Goal: Check status: Check status

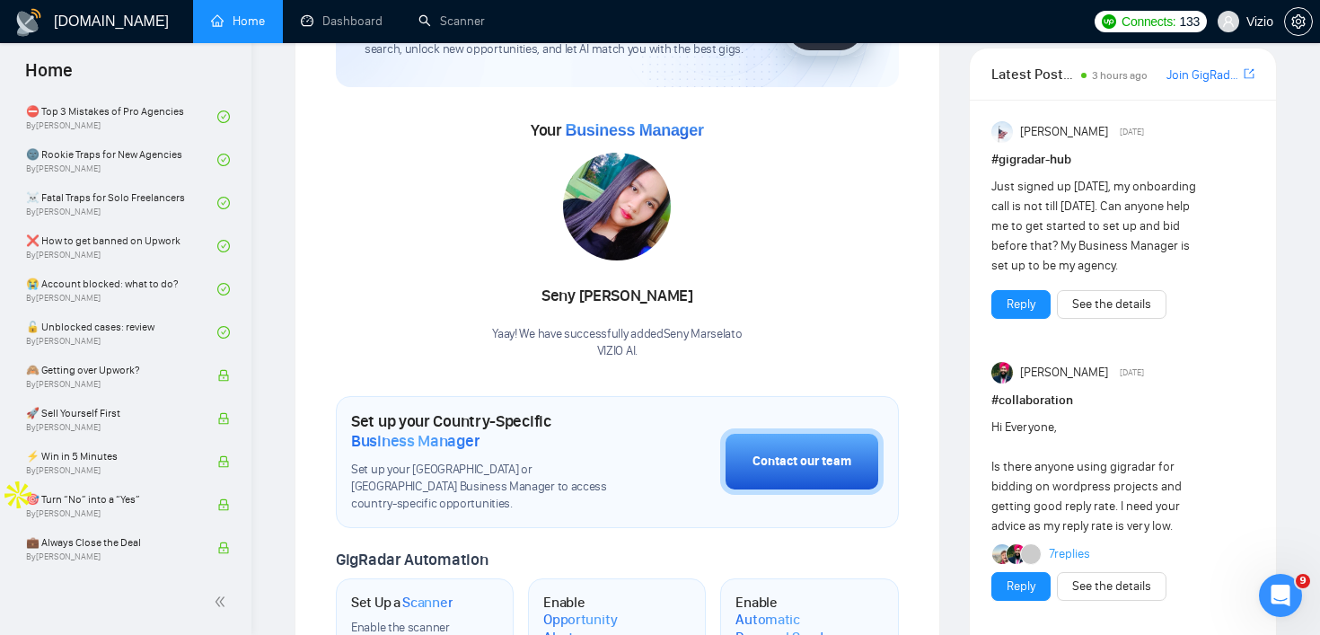
scroll to position [486, 0]
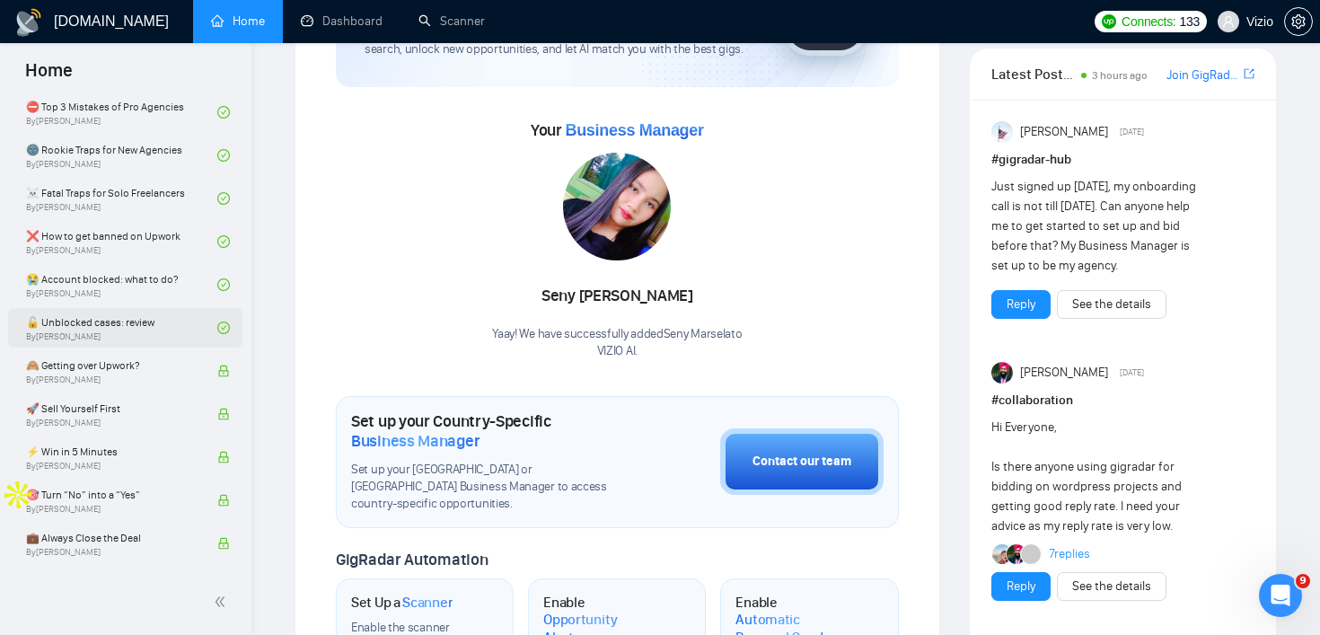
click at [194, 330] on link "🔓 Unblocked cases: review By [PERSON_NAME]" at bounding box center [121, 328] width 191 height 40
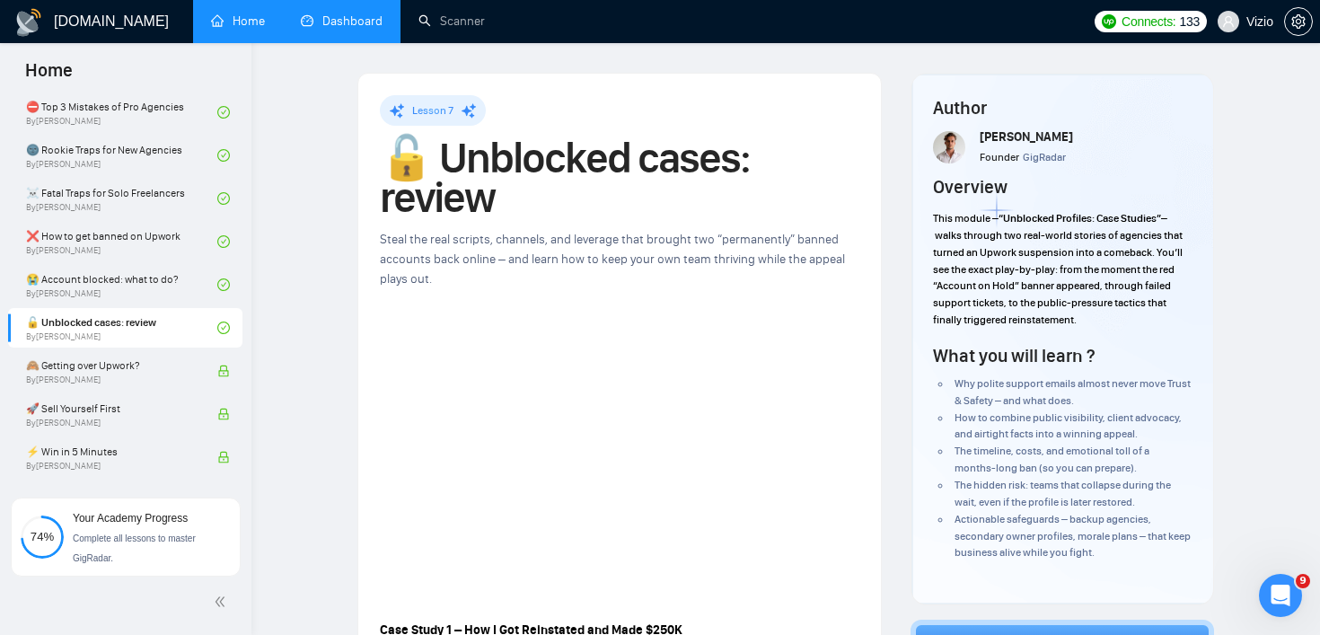
click at [350, 29] on link "Dashboard" at bounding box center [342, 20] width 82 height 15
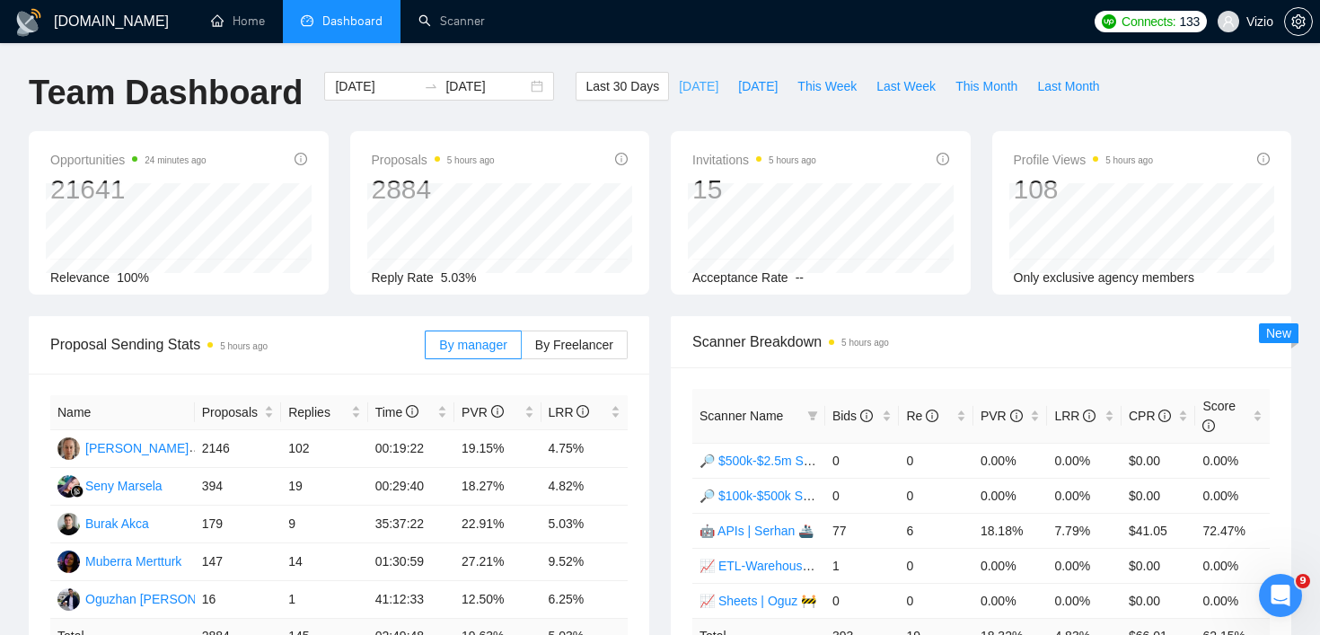
click at [679, 82] on span "[DATE]" at bounding box center [699, 86] width 40 height 20
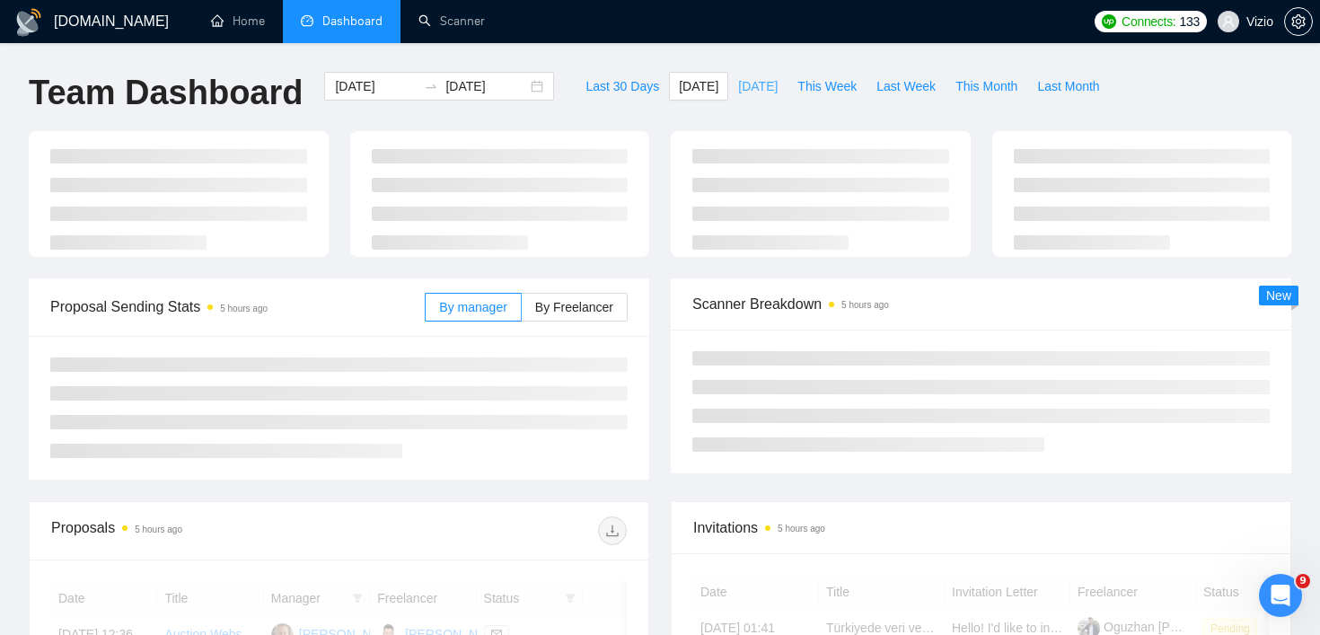
click at [770, 81] on span "[DATE]" at bounding box center [758, 86] width 40 height 20
type input "[DATE]"
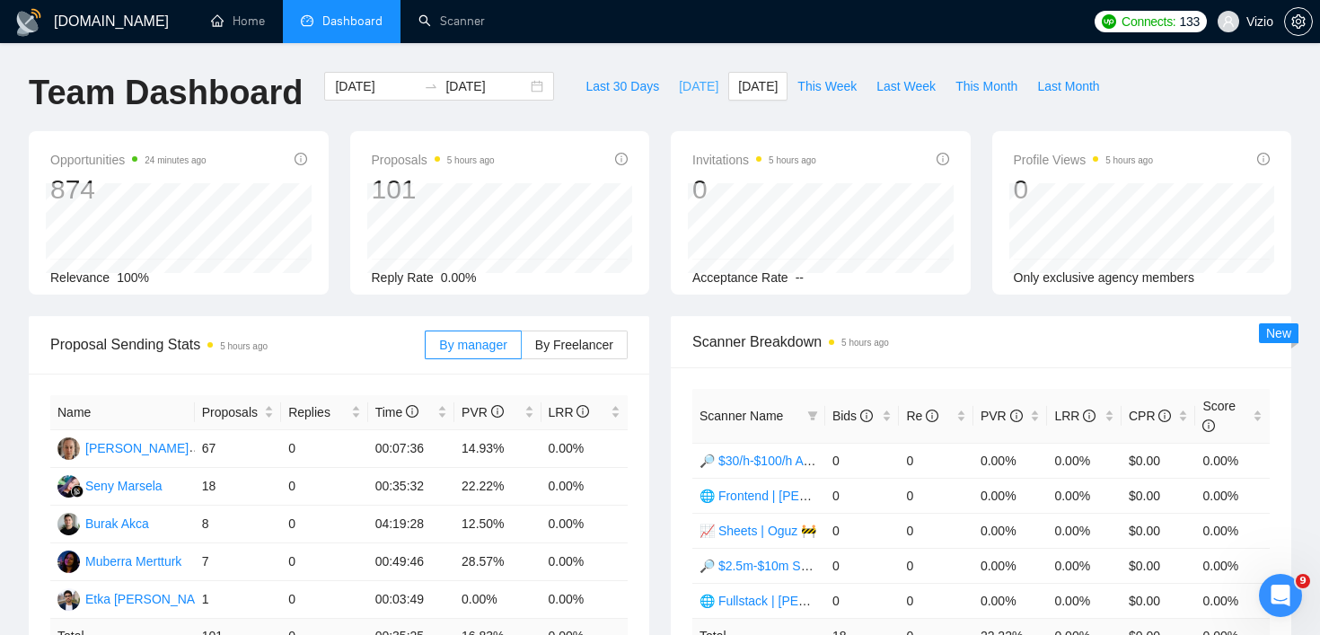
click at [692, 99] on button "[DATE]" at bounding box center [698, 86] width 59 height 29
type input "[DATE]"
click at [833, 89] on span "This Week" at bounding box center [827, 86] width 59 height 20
type input "[DATE]"
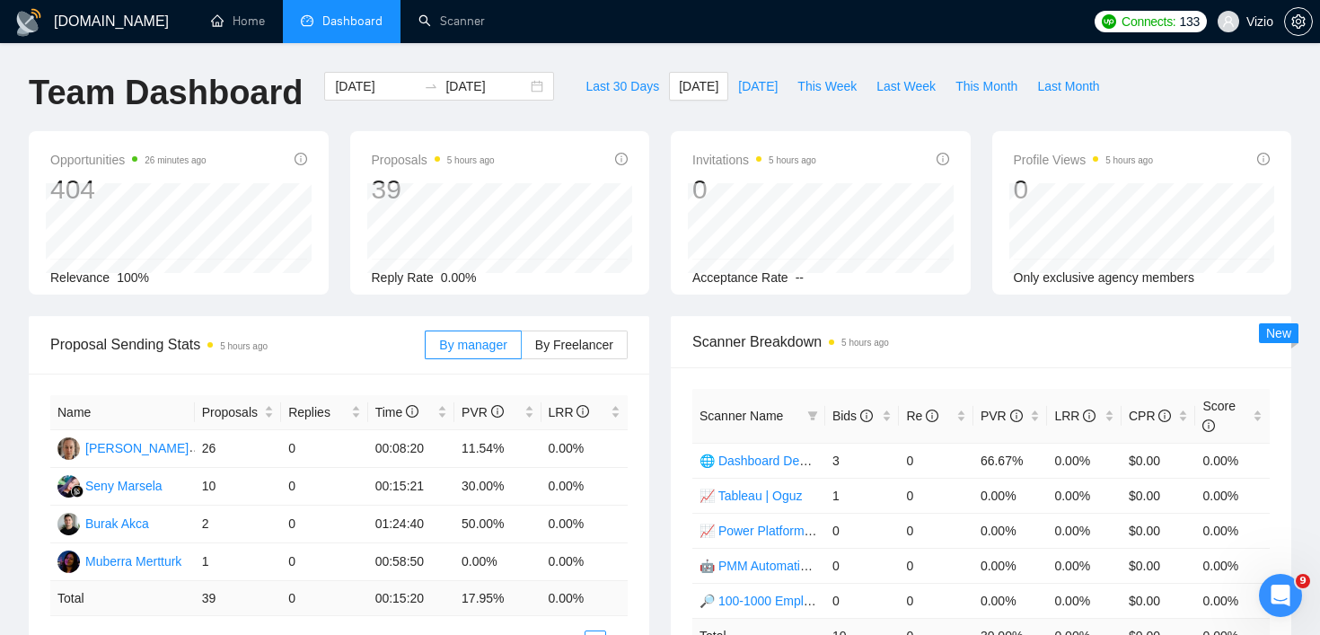
type input "[DATE]"
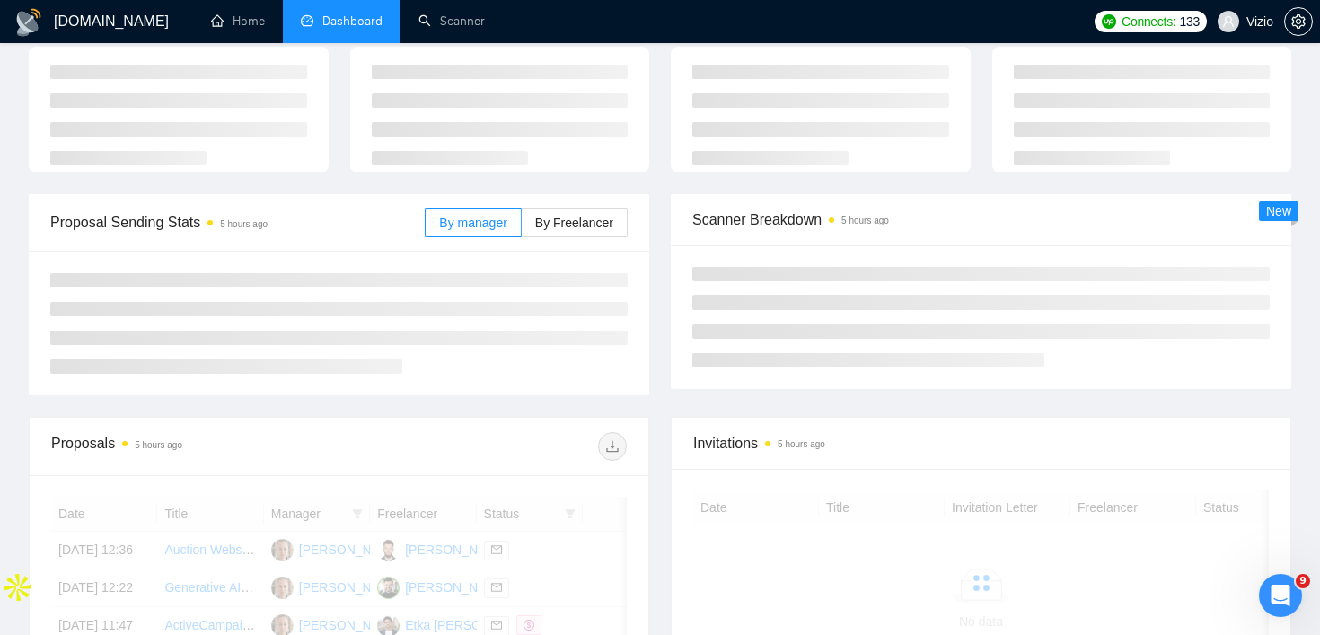
scroll to position [85, 0]
